Goal: Find specific page/section: Find specific page/section

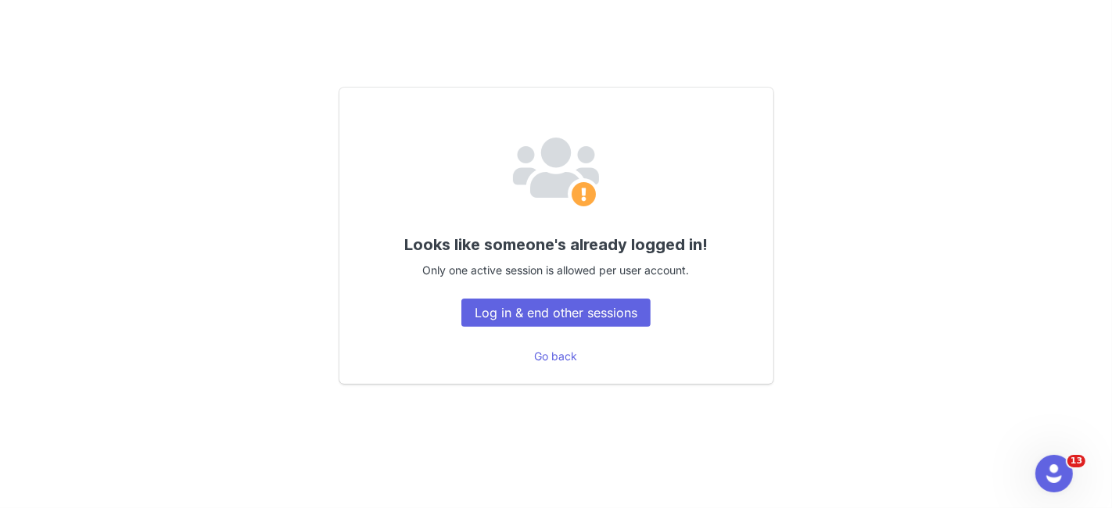
click at [61, 244] on div "Looks like someone's already logged in! Only one active session is allowed per …" at bounding box center [555, 235] width 1093 height 409
click at [540, 317] on button "Log in & end other sessions" at bounding box center [555, 313] width 189 height 28
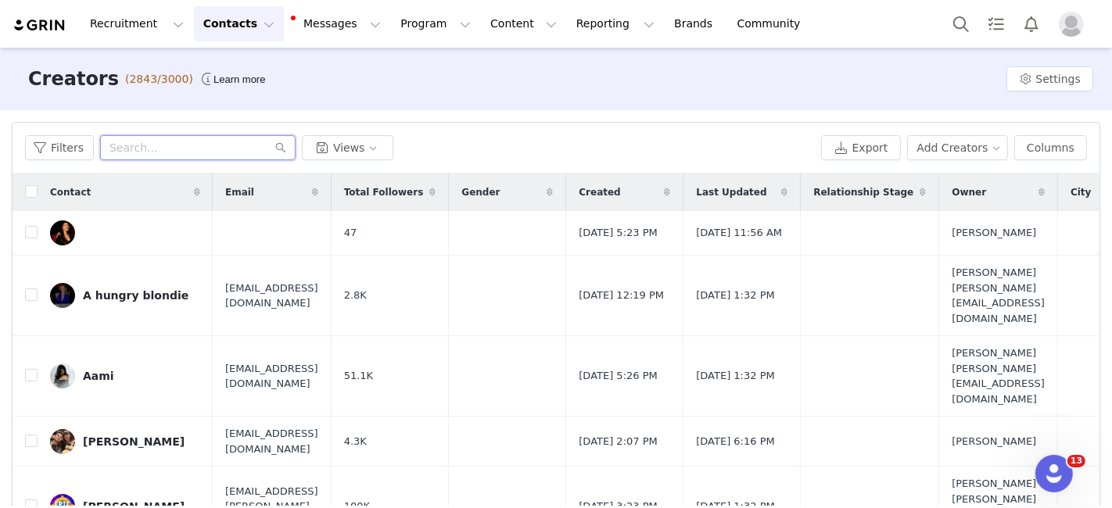
click at [156, 144] on input "text" at bounding box center [197, 147] width 195 height 25
paste input "[EMAIL_ADDRESS][PERSON_NAME][DOMAIN_NAME]"
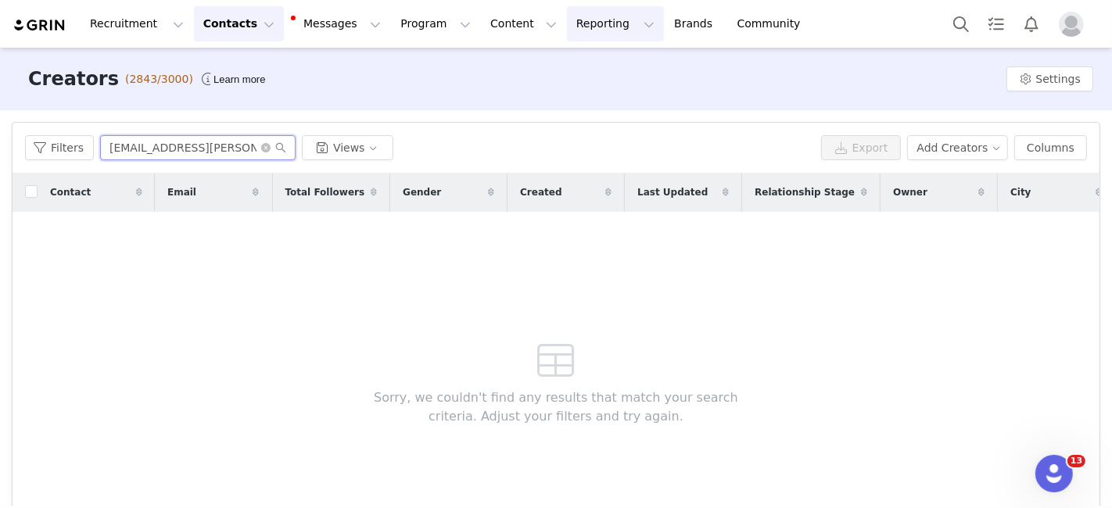
type input "[EMAIL_ADDRESS][PERSON_NAME][DOMAIN_NAME]"
click at [107, 152] on input "[EMAIL_ADDRESS][PERSON_NAME][DOMAIN_NAME]" at bounding box center [197, 147] width 195 height 25
